Goal: Information Seeking & Learning: Learn about a topic

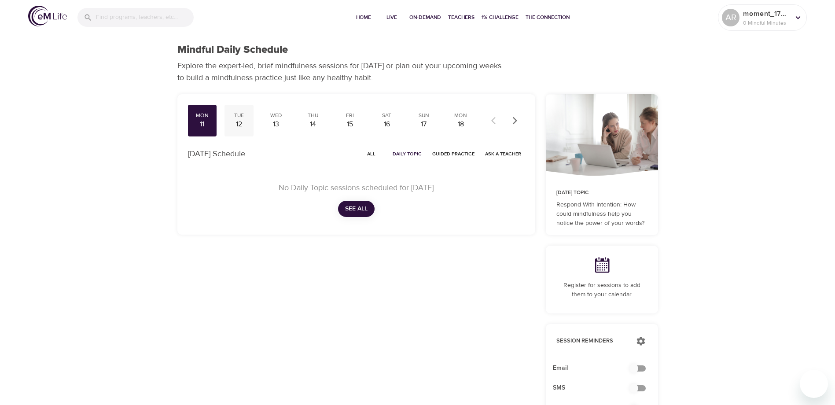
click at [247, 122] on div "12" at bounding box center [239, 124] width 22 height 10
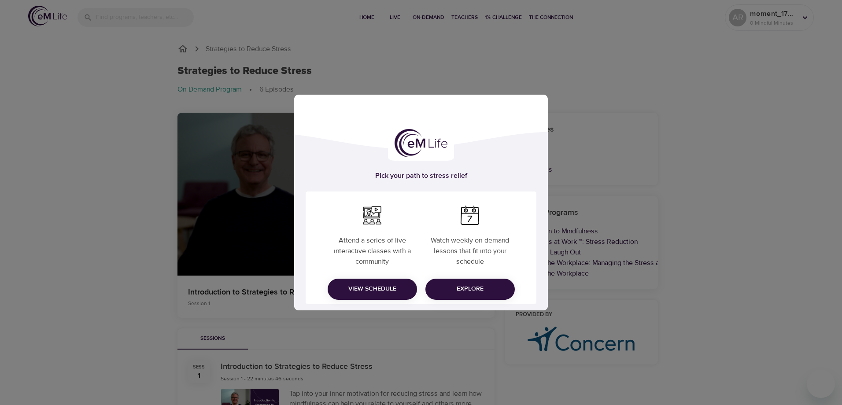
click at [498, 286] on span "Explore" at bounding box center [469, 289] width 75 height 11
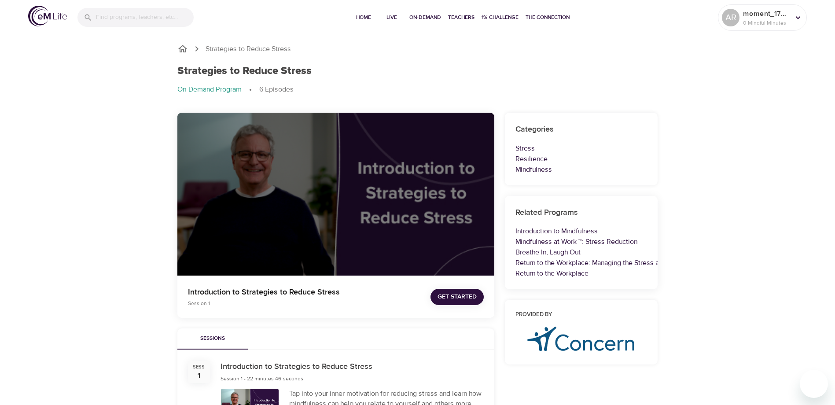
click at [443, 300] on span "Get Started" at bounding box center [457, 297] width 39 height 11
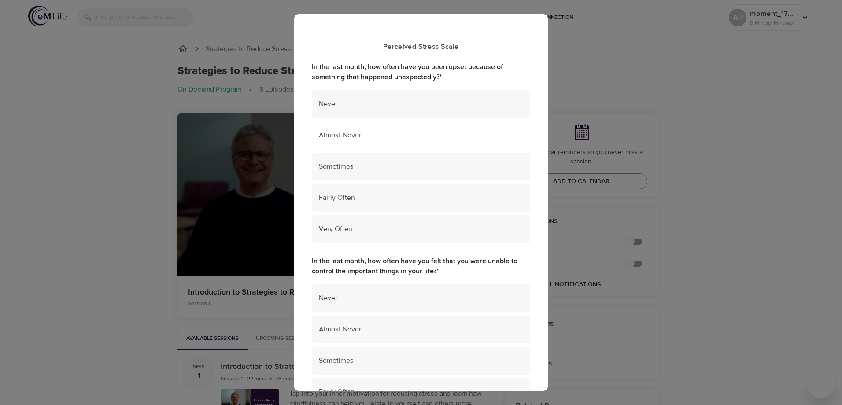
click at [341, 137] on span "Almost Never" at bounding box center [421, 135] width 204 height 10
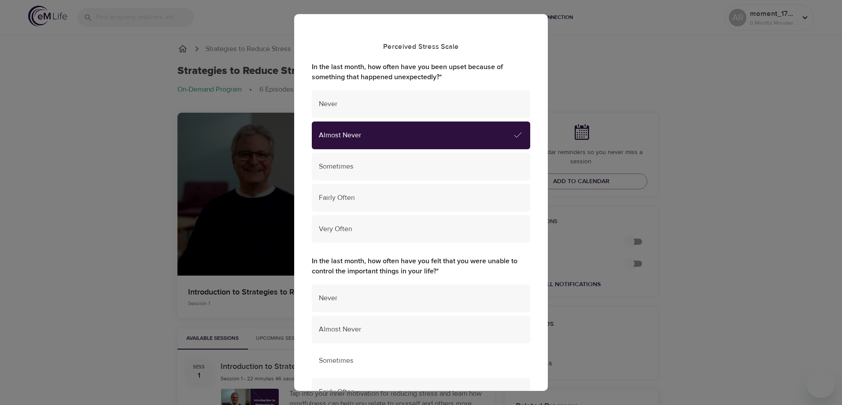
click at [355, 361] on span "Sometimes" at bounding box center [421, 361] width 204 height 10
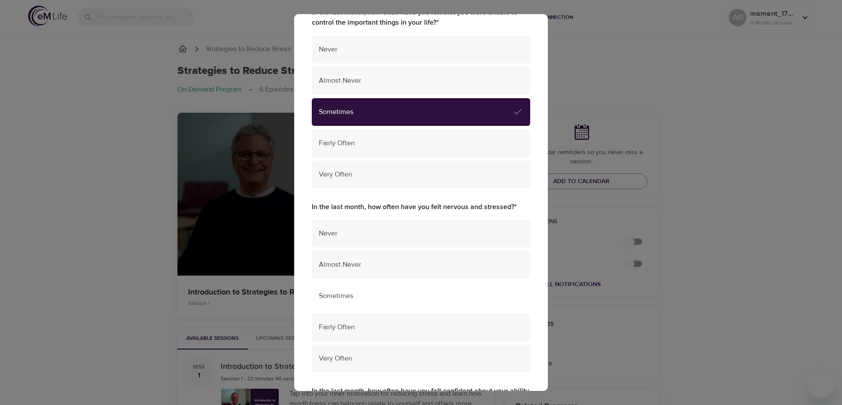
scroll to position [264, 0]
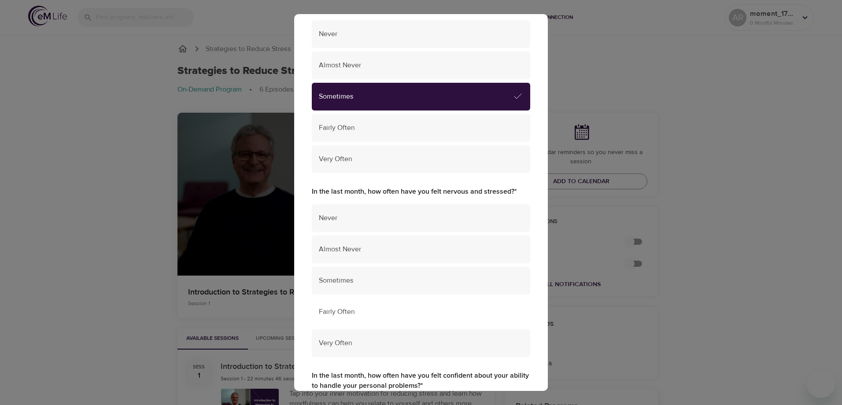
click at [354, 309] on span "Fairly Often" at bounding box center [421, 312] width 204 height 10
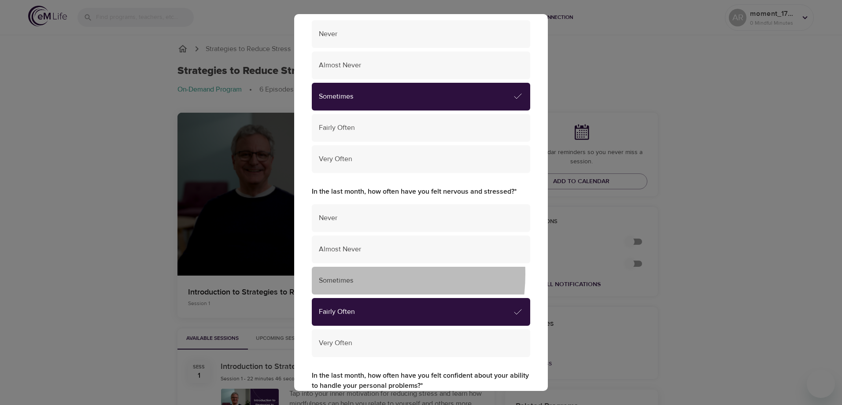
click at [338, 274] on div "Sometimes" at bounding box center [421, 281] width 218 height 28
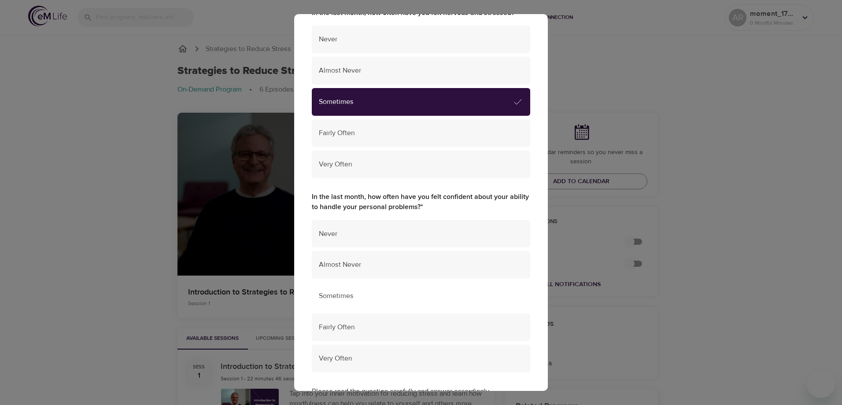
scroll to position [484, 0]
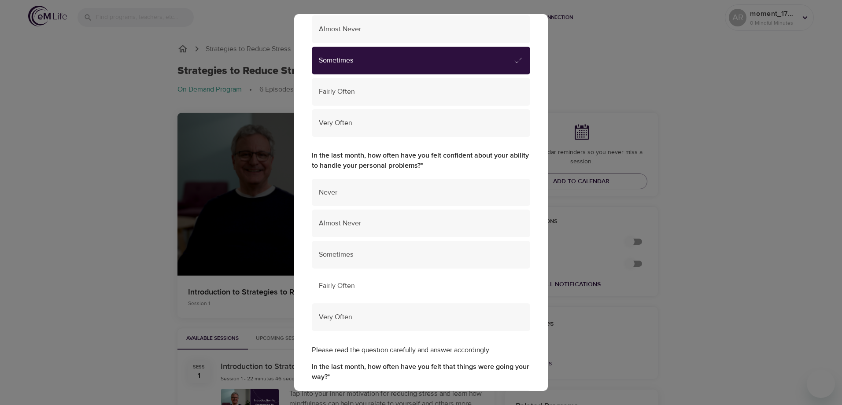
click at [349, 281] on span "Fairly Often" at bounding box center [421, 286] width 204 height 10
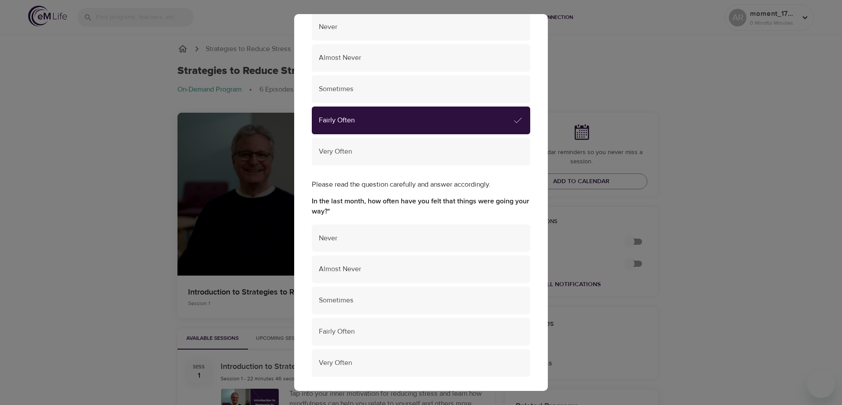
scroll to position [661, 0]
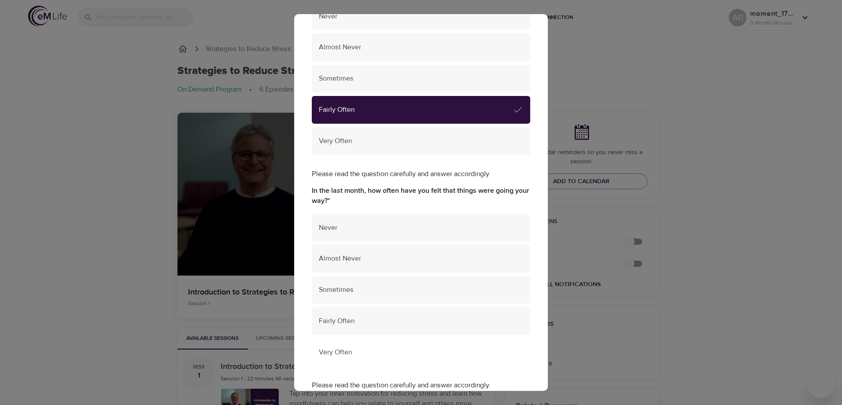
click at [373, 346] on div "Very Often" at bounding box center [421, 353] width 218 height 28
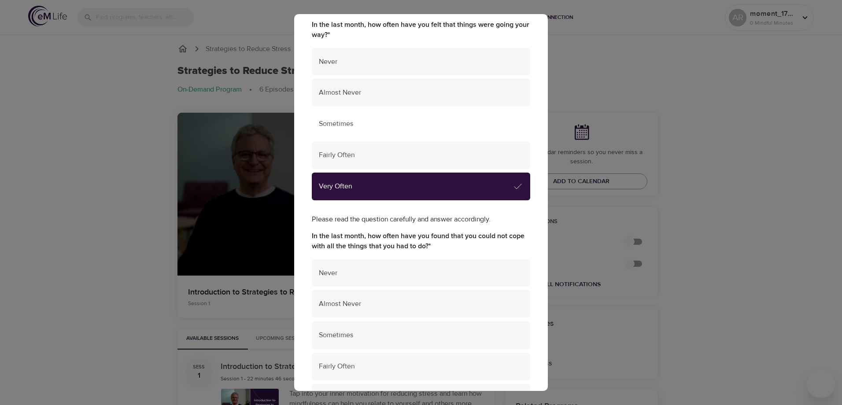
scroll to position [837, 0]
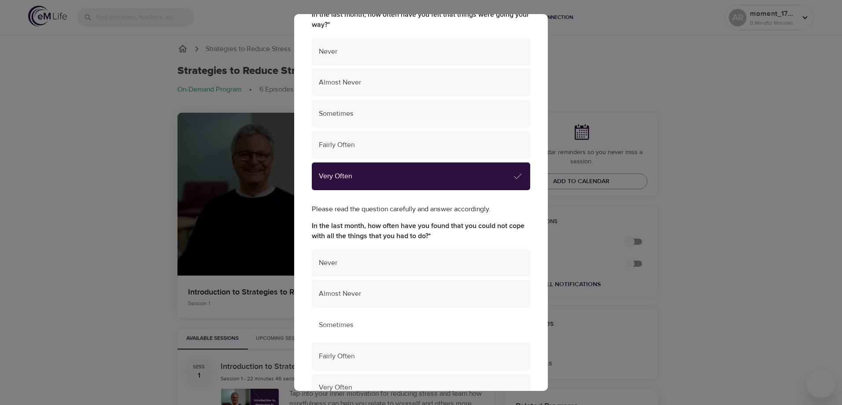
click at [342, 321] on span "Sometimes" at bounding box center [421, 325] width 204 height 10
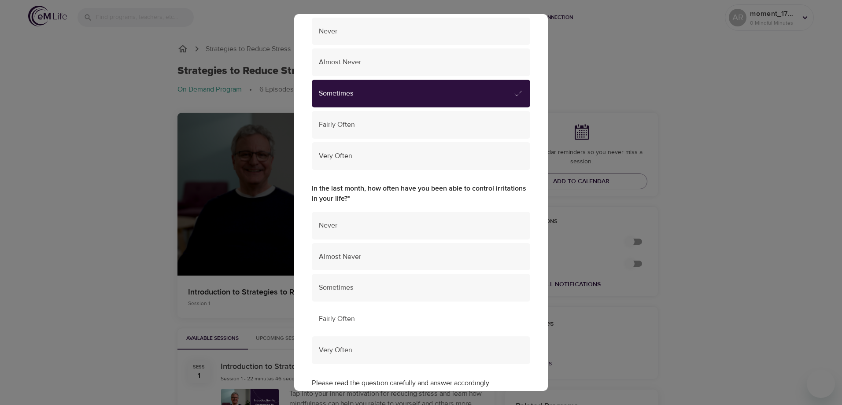
scroll to position [1101, 0]
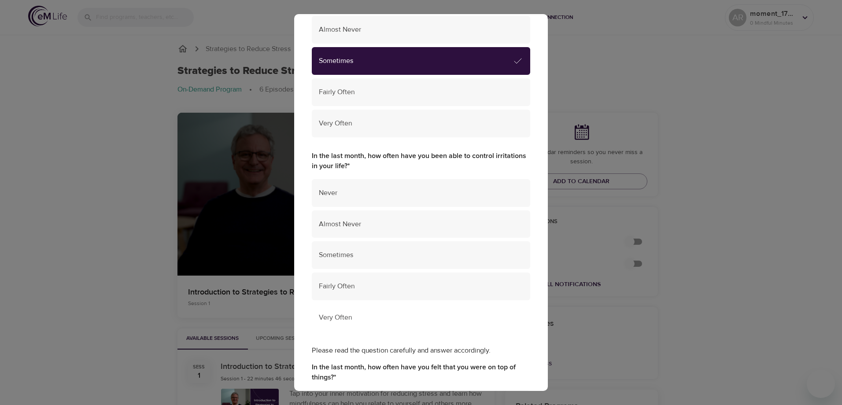
click at [335, 319] on span "Very Often" at bounding box center [421, 318] width 204 height 10
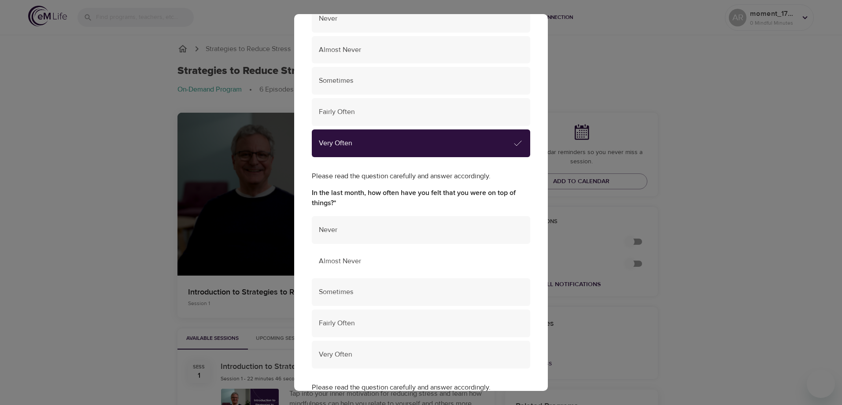
scroll to position [1277, 0]
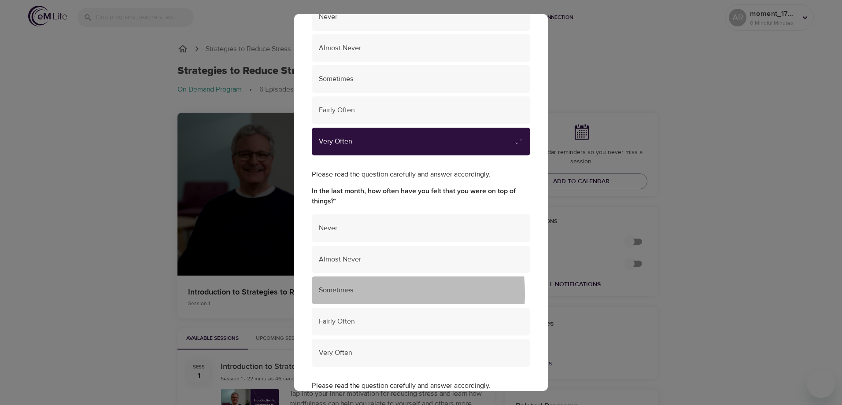
click at [345, 293] on span "Sometimes" at bounding box center [421, 290] width 204 height 10
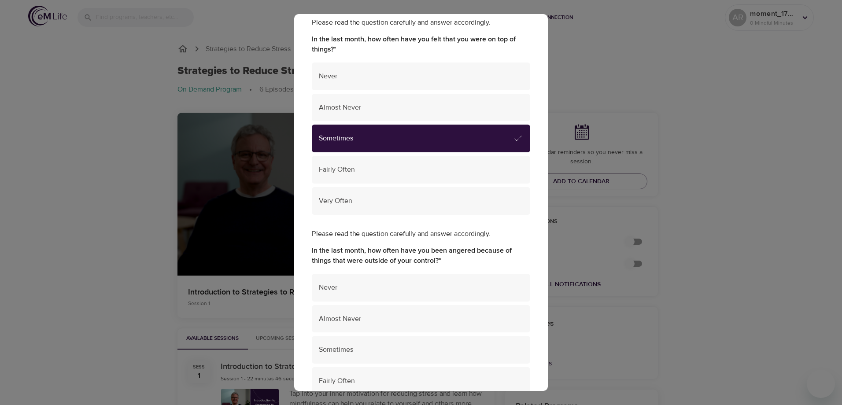
scroll to position [1453, 0]
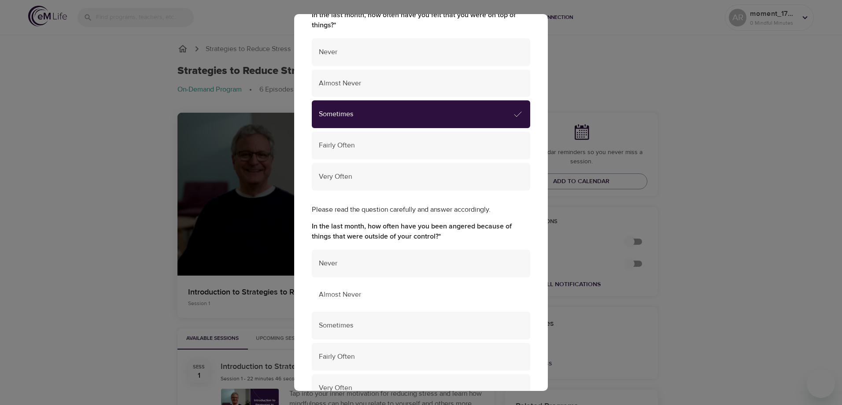
click at [355, 291] on span "Almost Never" at bounding box center [421, 295] width 204 height 10
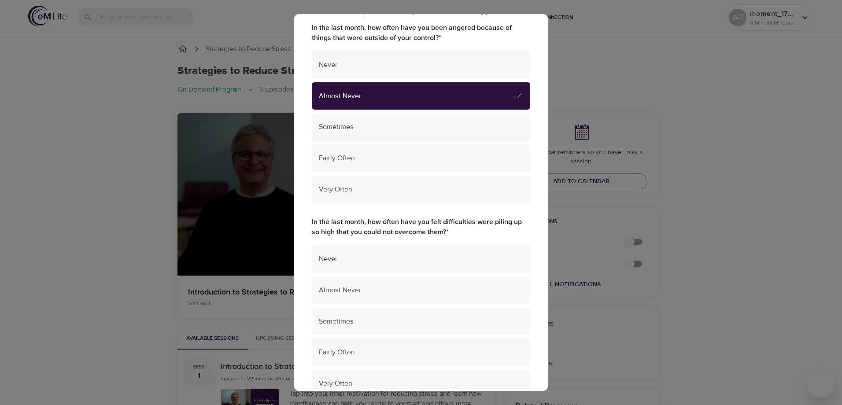
scroll to position [1673, 0]
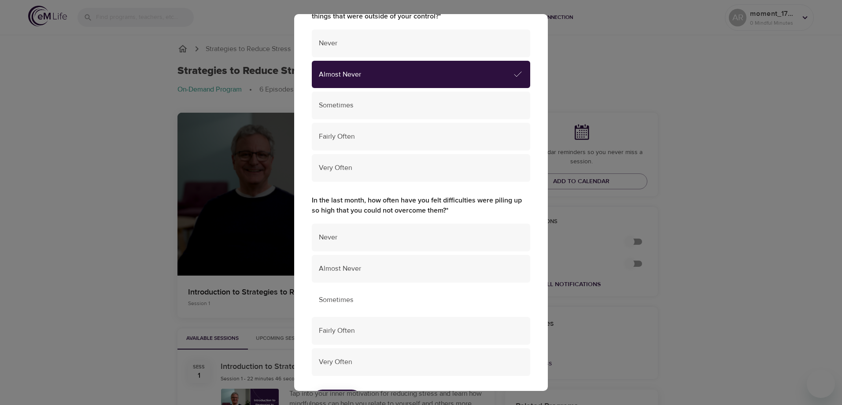
click at [334, 290] on div "Sometimes" at bounding box center [421, 300] width 218 height 28
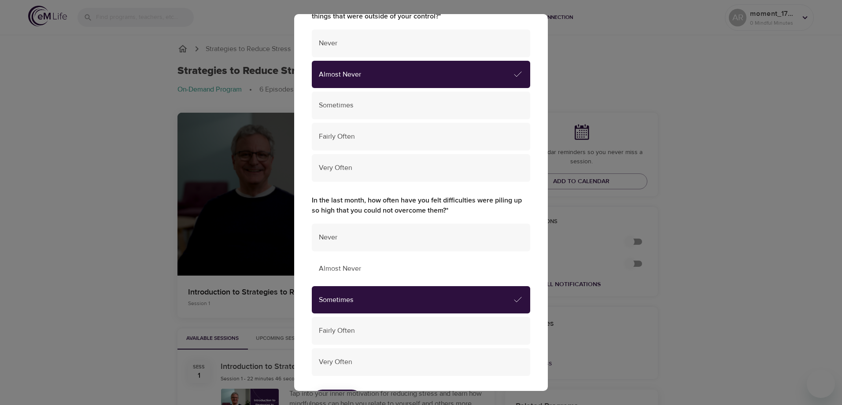
click at [336, 281] on div "Almost Never" at bounding box center [421, 269] width 218 height 28
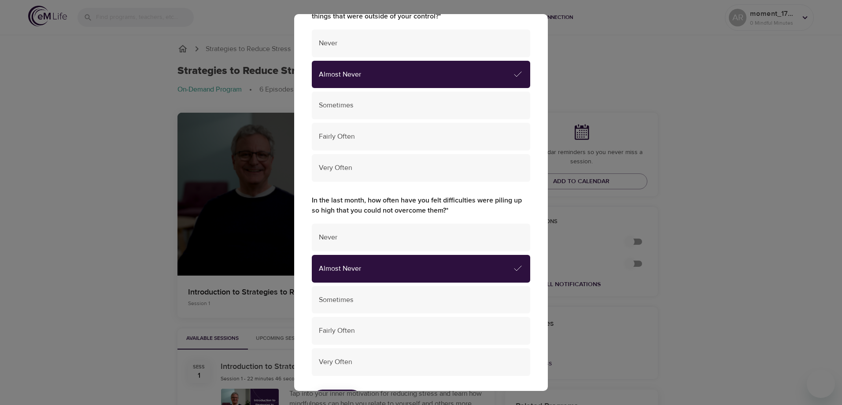
scroll to position [1711, 0]
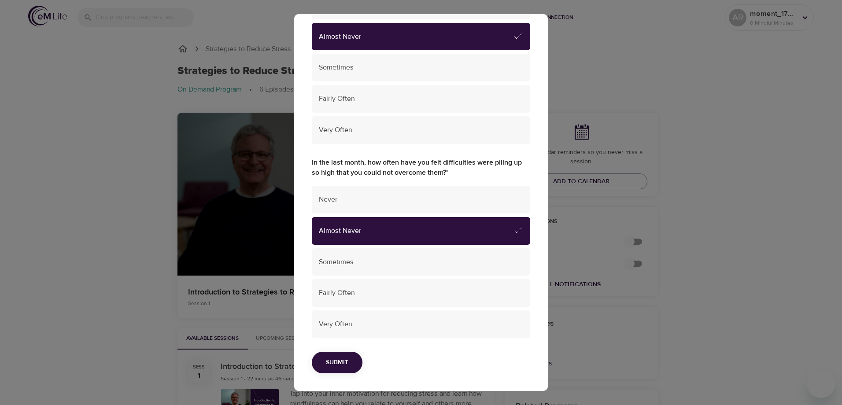
click at [341, 357] on button "Submit" at bounding box center [337, 363] width 51 height 22
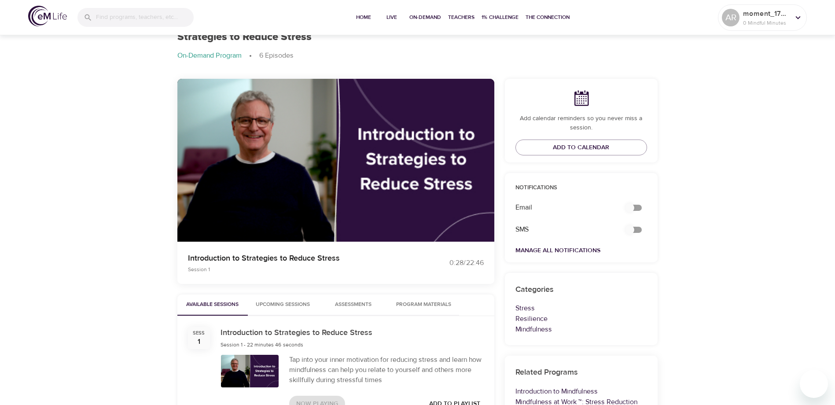
scroll to position [132, 0]
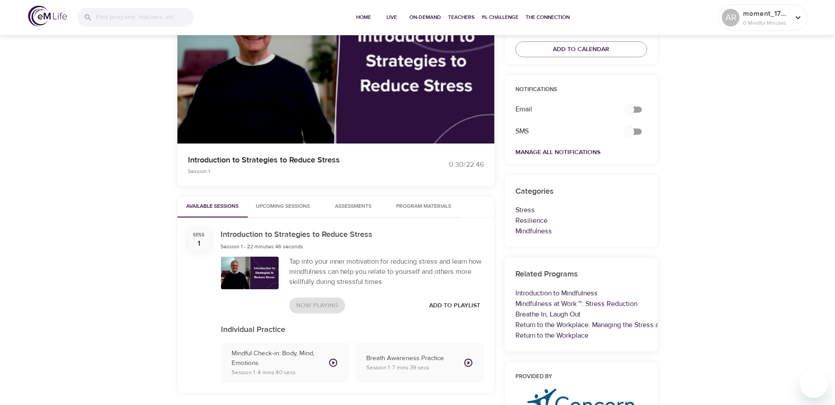
click at [280, 204] on span "Upcoming Sessions" at bounding box center [283, 206] width 60 height 9
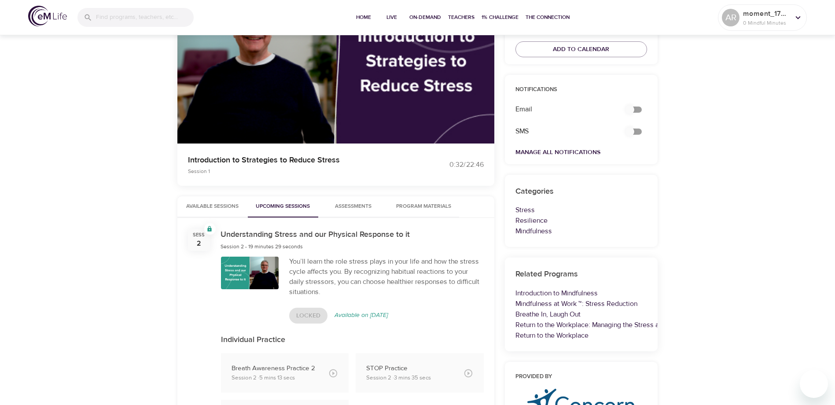
click at [221, 207] on span "Available Sessions" at bounding box center [213, 206] width 60 height 9
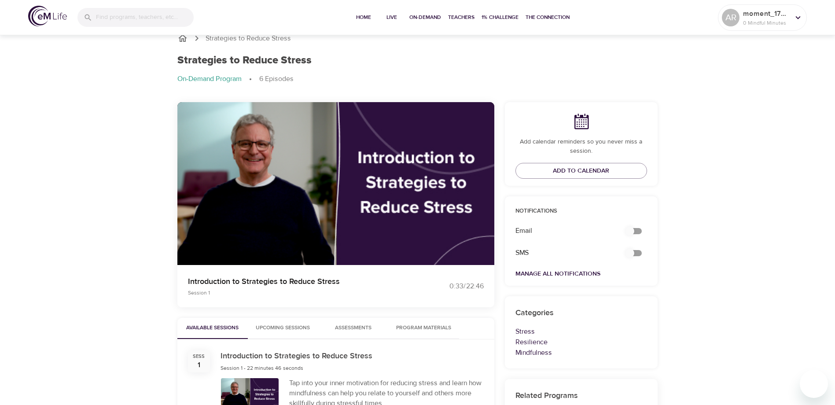
scroll to position [0, 0]
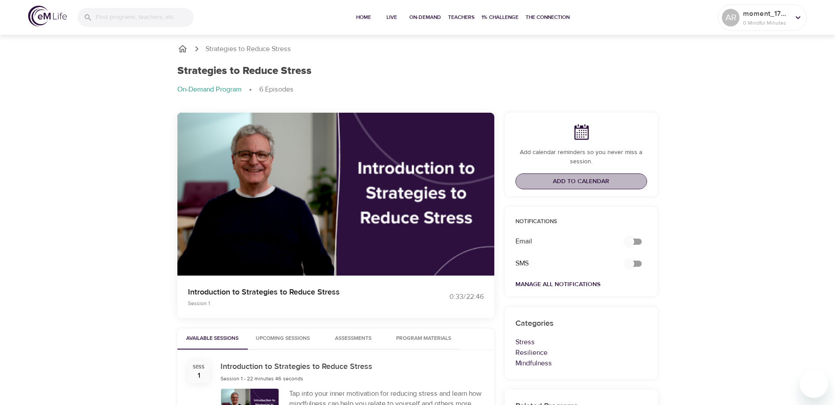
click at [580, 177] on span "Add to Calendar" at bounding box center [581, 181] width 56 height 11
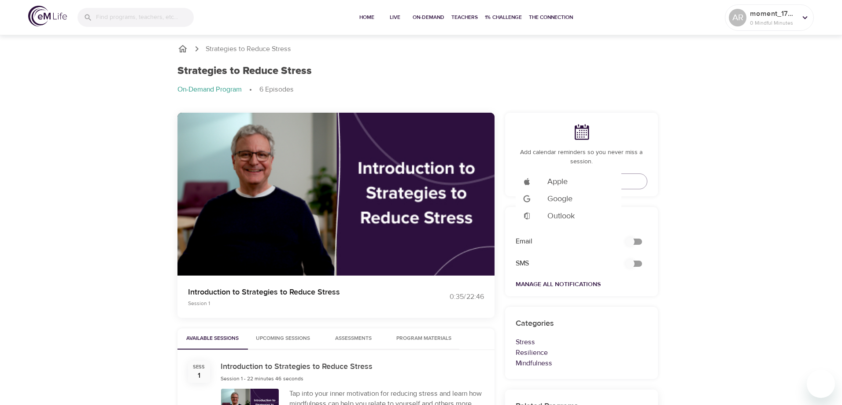
click at [560, 210] on span "Outlook" at bounding box center [560, 216] width 27 height 12
click at [535, 78] on div at bounding box center [421, 202] width 842 height 405
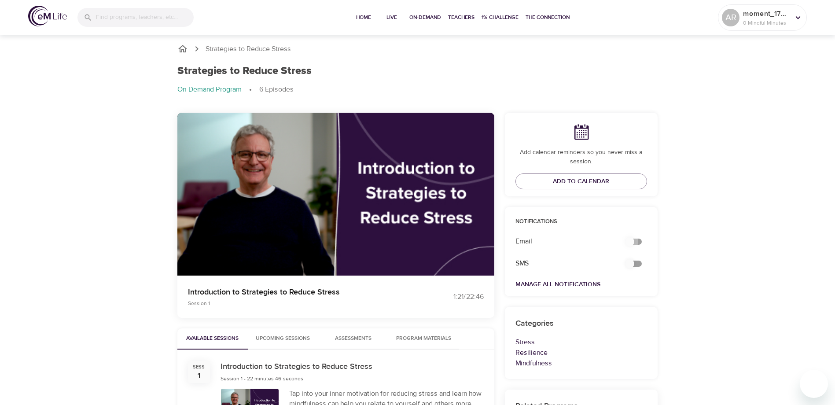
click at [639, 247] on input "secondary checkbox" at bounding box center [630, 241] width 50 height 17
checkbox input "true"
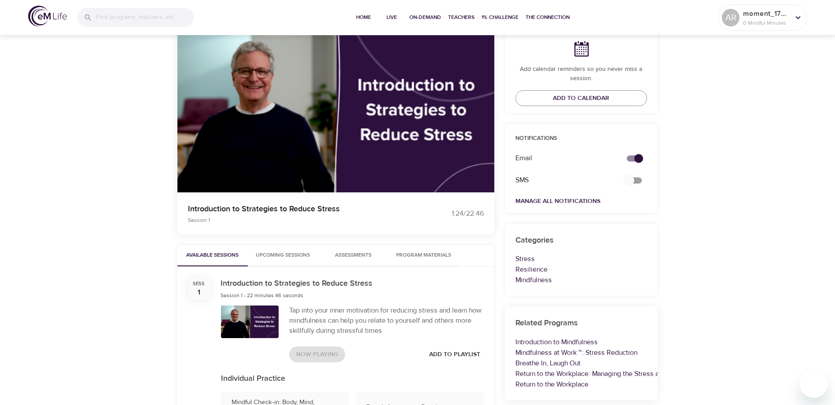
scroll to position [44, 0]
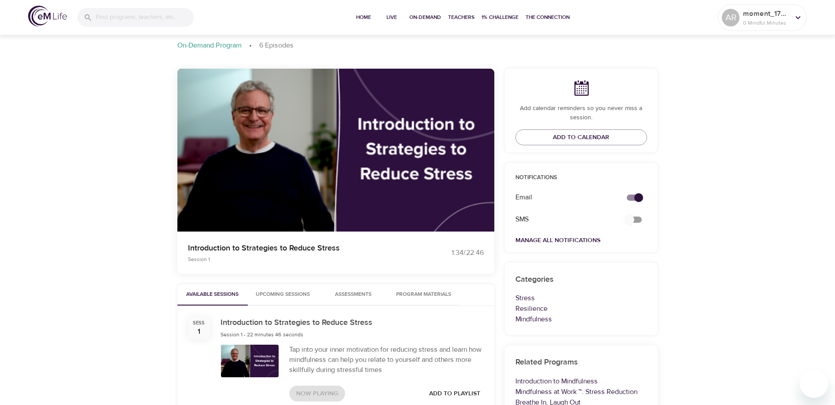
click at [70, 161] on div "Strategies to Reduce Stress Strategies to Reduce Stress On-Demand Program 6 Epi…" at bounding box center [417, 317] width 835 height 656
click at [796, 16] on icon at bounding box center [799, 18] width 10 height 10
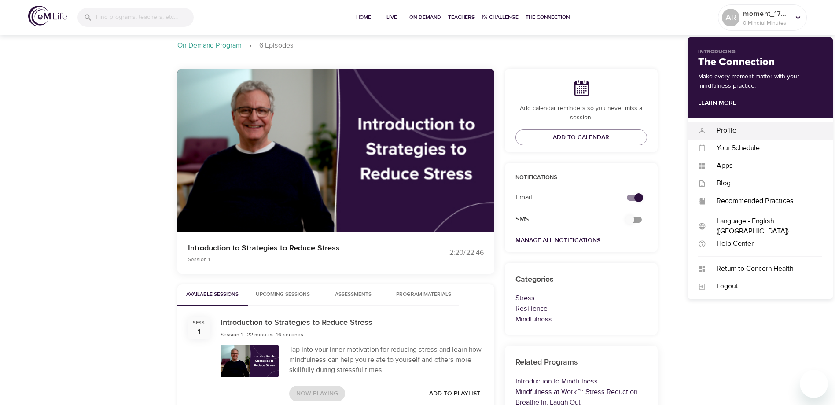
click at [730, 131] on div "Profile" at bounding box center [764, 131] width 116 height 10
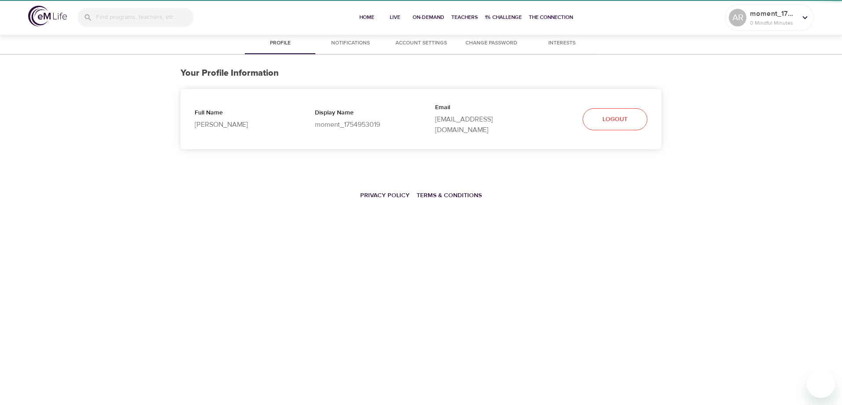
select select "10"
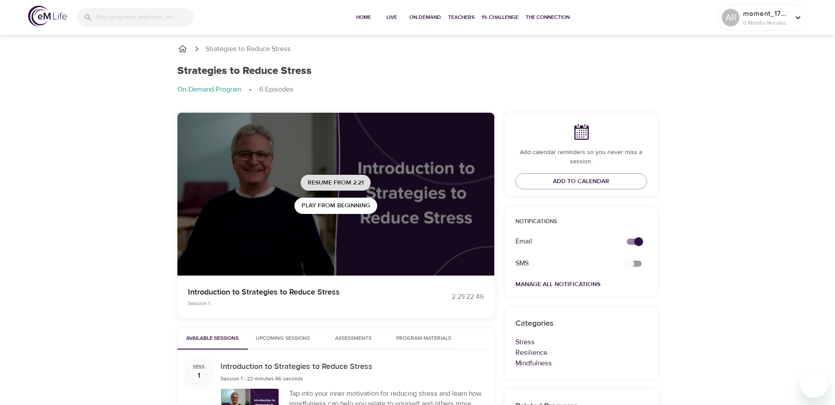
click at [332, 181] on span "Resume from 2:21" at bounding box center [336, 182] width 56 height 11
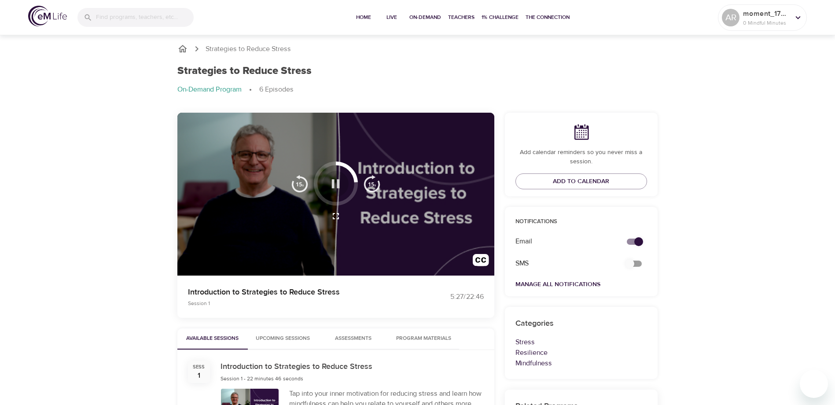
click at [334, 184] on icon "button" at bounding box center [336, 183] width 8 height 9
